Goal: Task Accomplishment & Management: Use online tool/utility

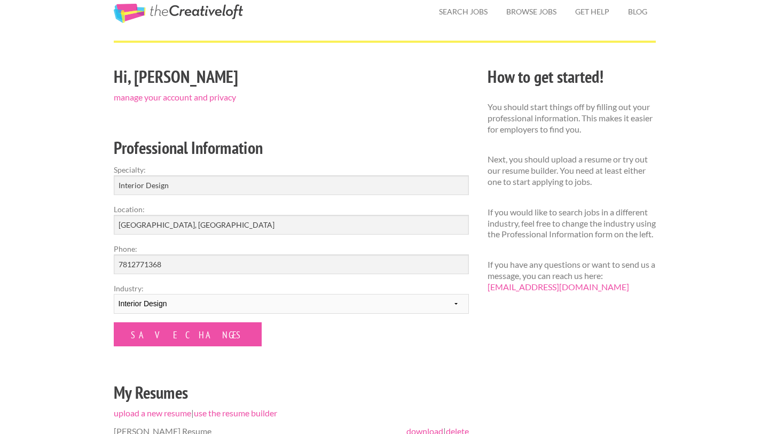
scroll to position [46, 0]
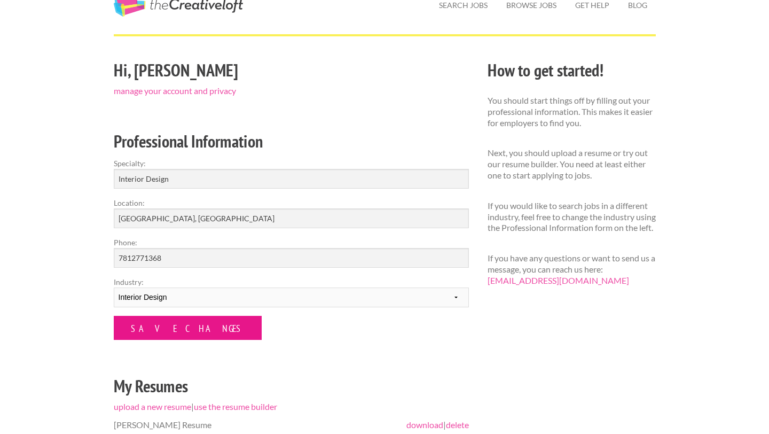
click at [174, 322] on input "Save Changes" at bounding box center [188, 328] width 148 height 24
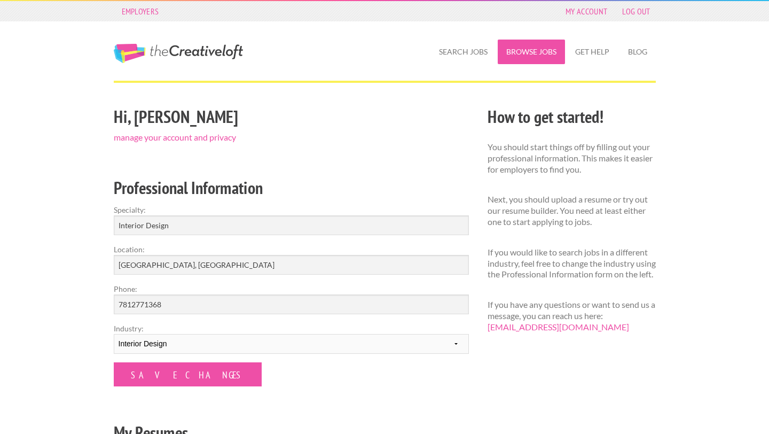
click at [532, 51] on link "Browse Jobs" at bounding box center [531, 52] width 67 height 25
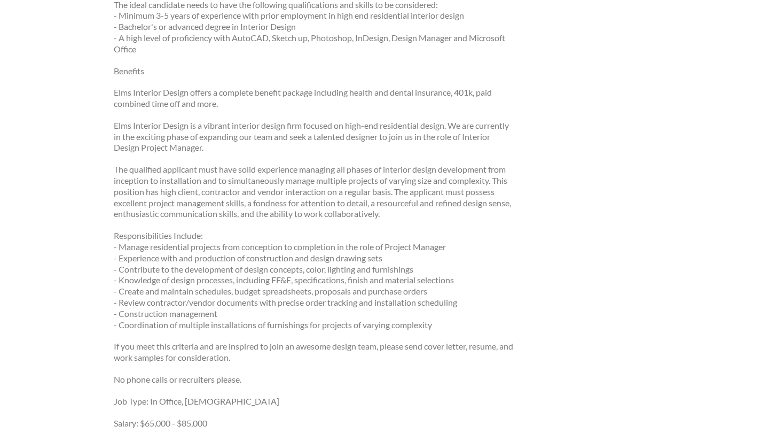
scroll to position [516, 0]
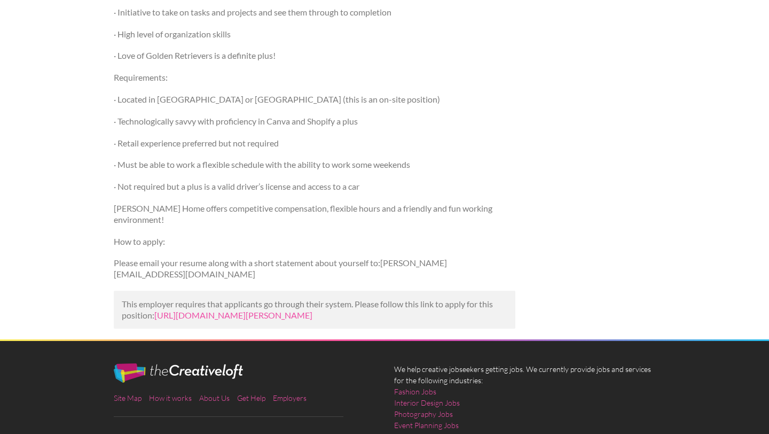
scroll to position [511, 0]
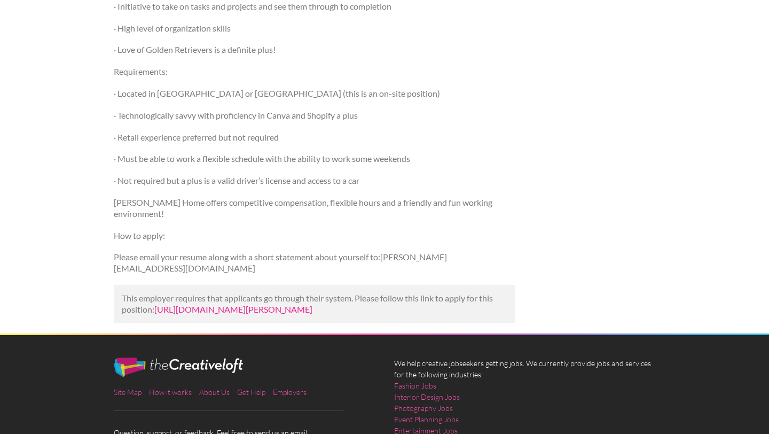
click at [252, 304] on link "https://www.linkedin.com/jobs/view/interior-design-assistant-at-j-grady-home-42…" at bounding box center [233, 309] width 158 height 10
